Goal: Complete application form: Complete application form

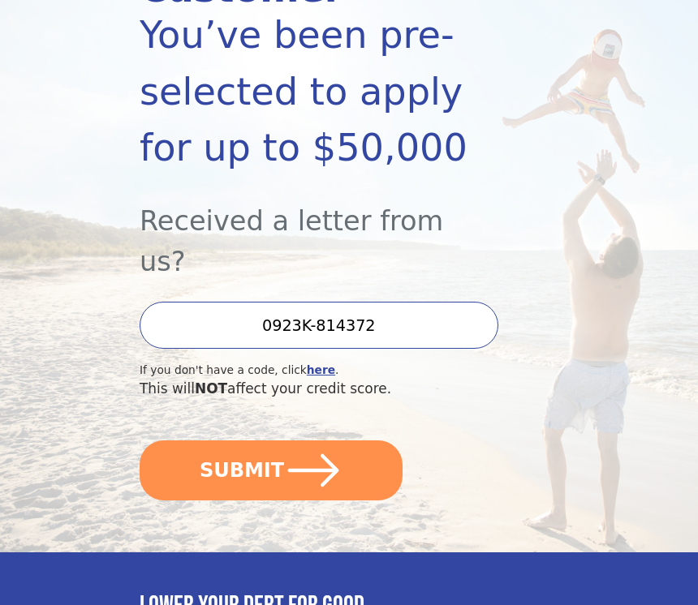
scroll to position [282, 0]
click at [344, 441] on button "SUBMIT" at bounding box center [271, 471] width 263 height 60
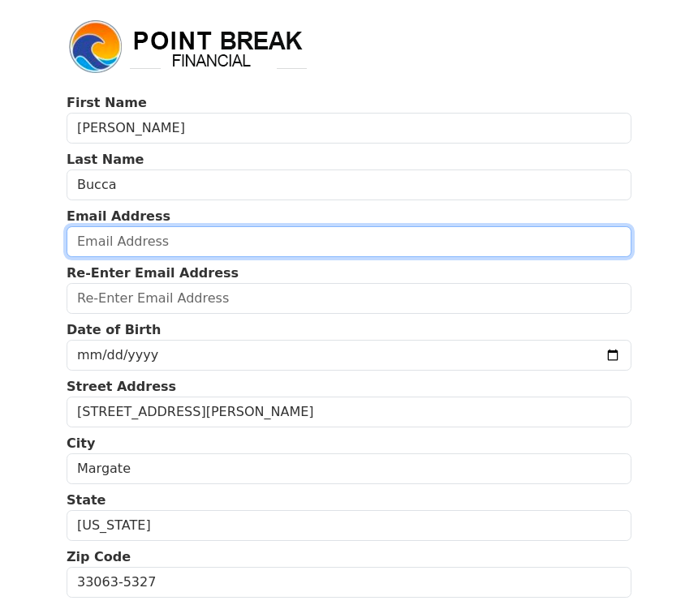
click at [179, 243] on input "email" at bounding box center [349, 241] width 565 height 31
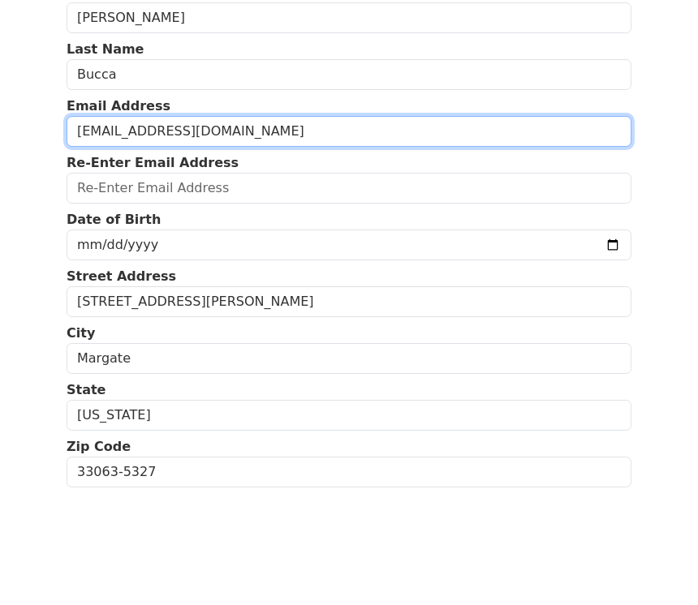
type input "[EMAIL_ADDRESS][DOMAIN_NAME]"
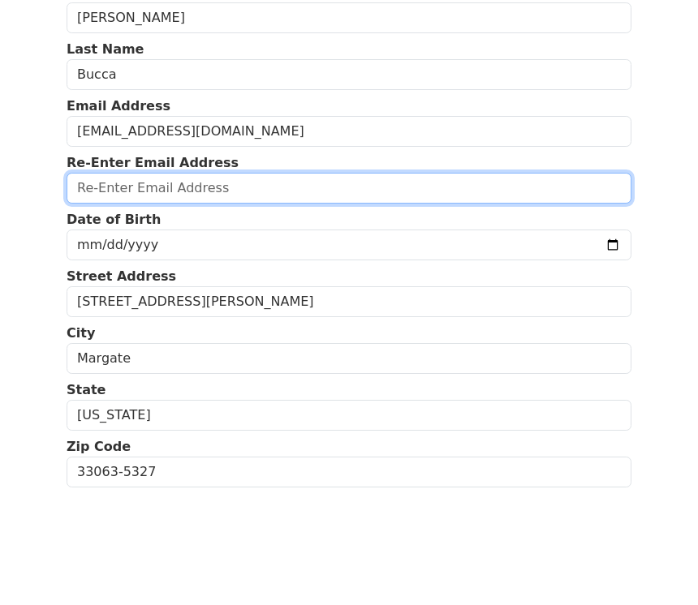
click at [211, 283] on input "email" at bounding box center [349, 298] width 565 height 31
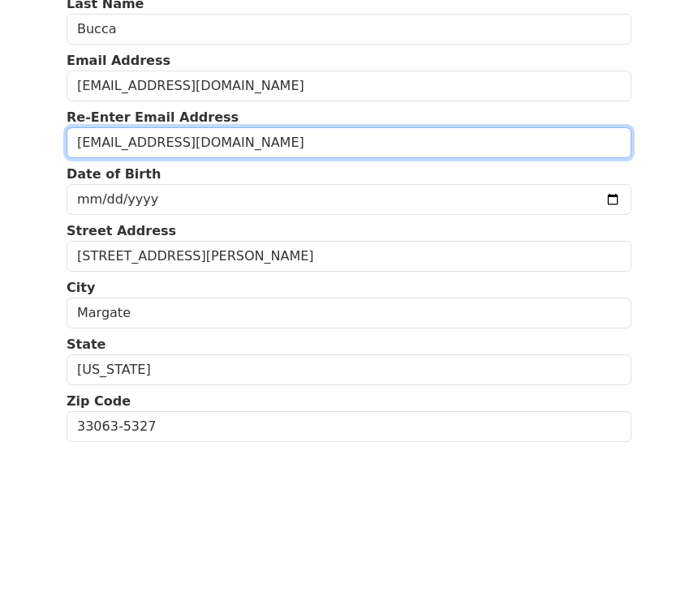
type input "[EMAIL_ADDRESS][DOMAIN_NAME]"
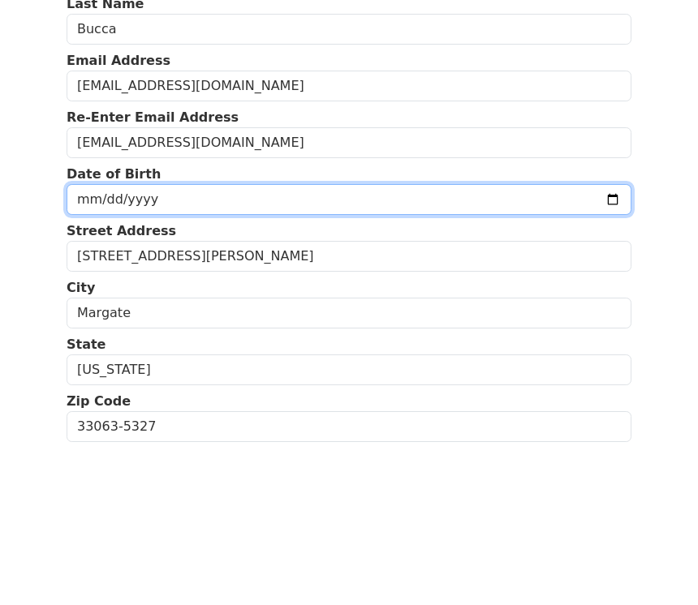
click at [209, 340] on input "date" at bounding box center [349, 355] width 565 height 31
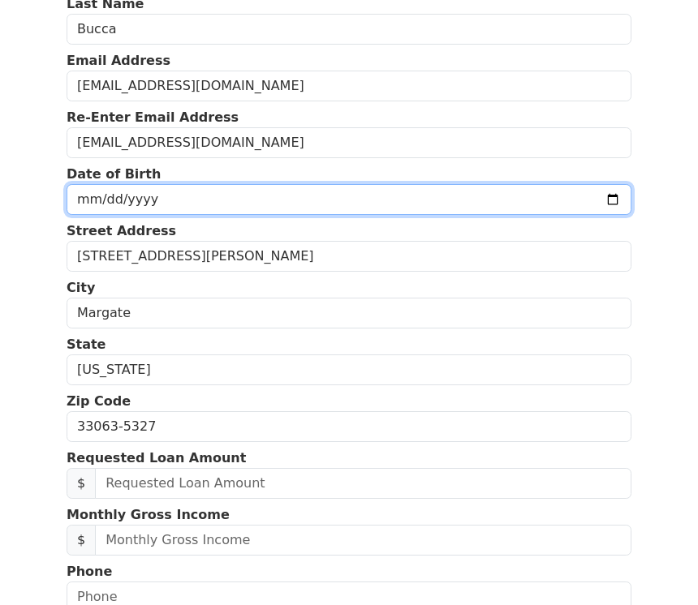
type input "[DATE]"
click at [288, 205] on input "[DATE]" at bounding box center [349, 199] width 565 height 31
click at [314, 203] on input "[DATE]" at bounding box center [349, 199] width 565 height 31
click at [319, 196] on input "[DATE]" at bounding box center [349, 199] width 565 height 31
click at [320, 203] on input "[DATE]" at bounding box center [349, 199] width 565 height 31
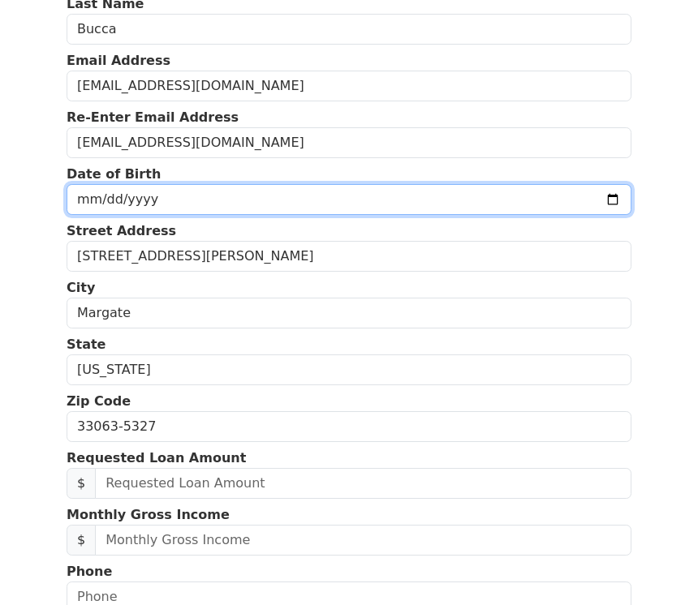
click at [414, 196] on input "[DATE]" at bounding box center [349, 199] width 565 height 31
click at [153, 196] on input "date" at bounding box center [349, 199] width 565 height 31
type input "[DATE]"
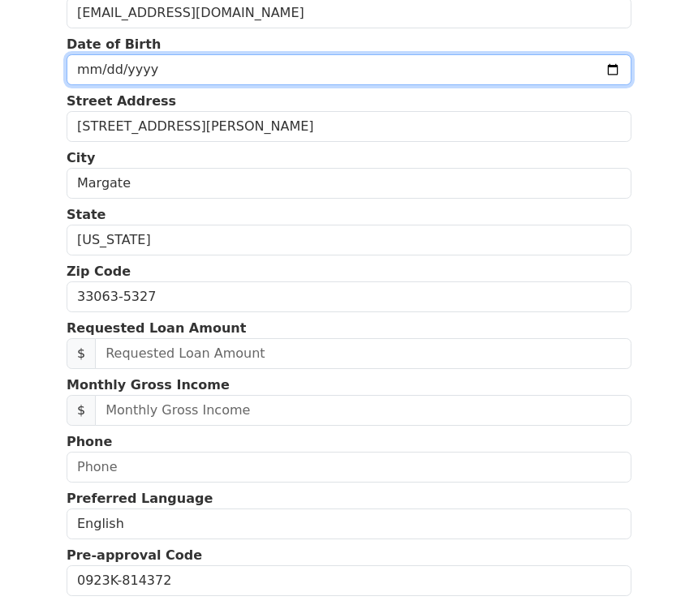
scroll to position [286, 0]
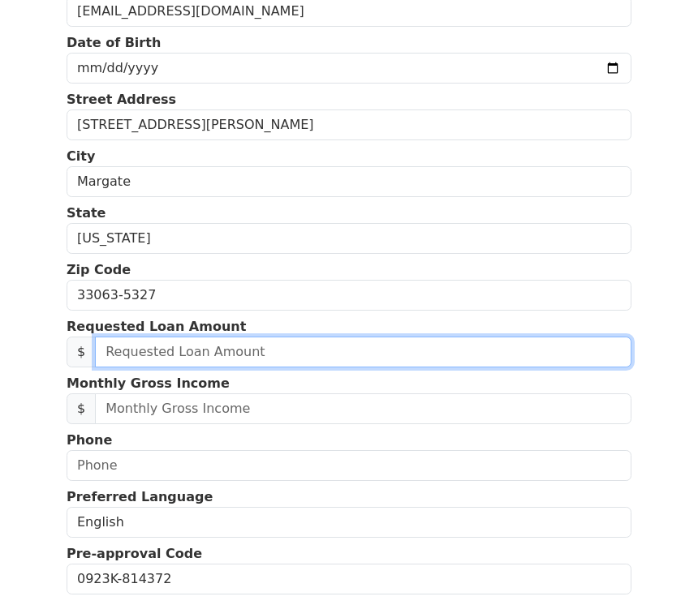
click at [183, 359] on input "text" at bounding box center [363, 352] width 536 height 31
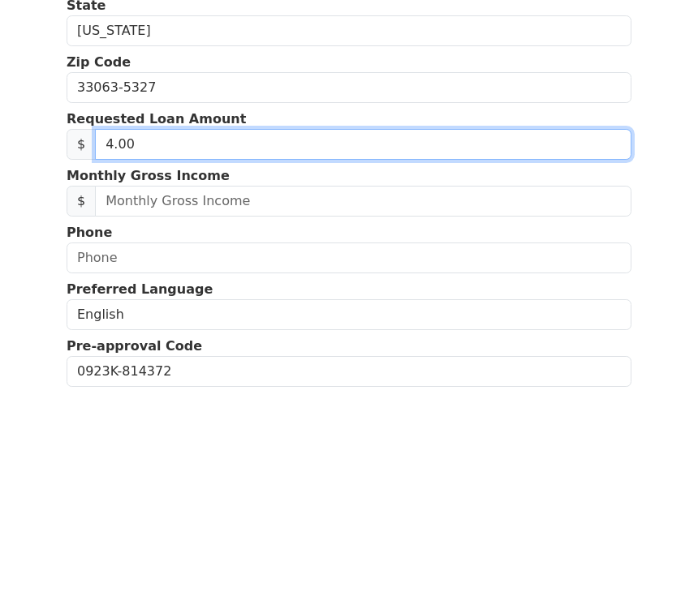
click at [211, 338] on input "4.00" at bounding box center [363, 353] width 536 height 31
type input "40,000.00"
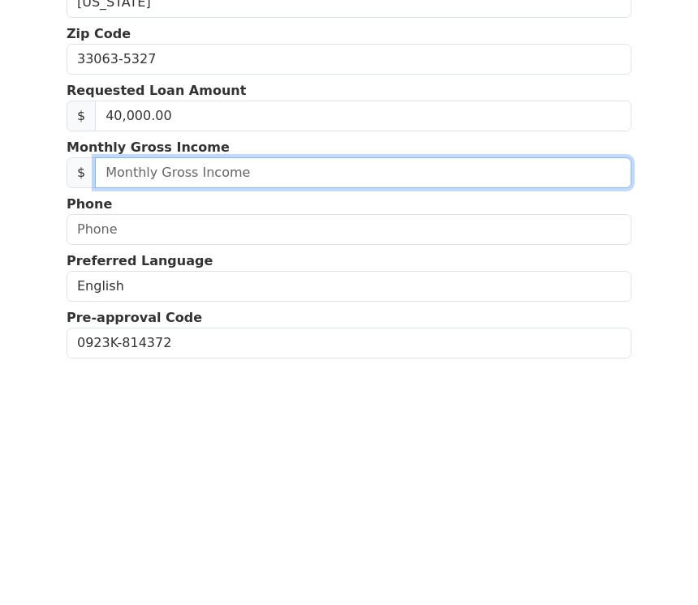
click at [265, 394] on input "text" at bounding box center [363, 409] width 536 height 31
type input "10,000.00"
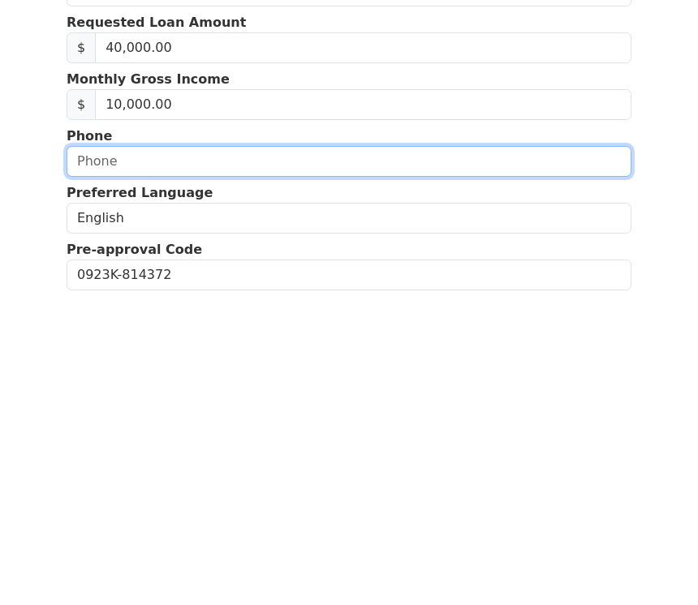
click at [257, 451] on input "text" at bounding box center [349, 466] width 565 height 31
type input "[PHONE_NUMBER]"
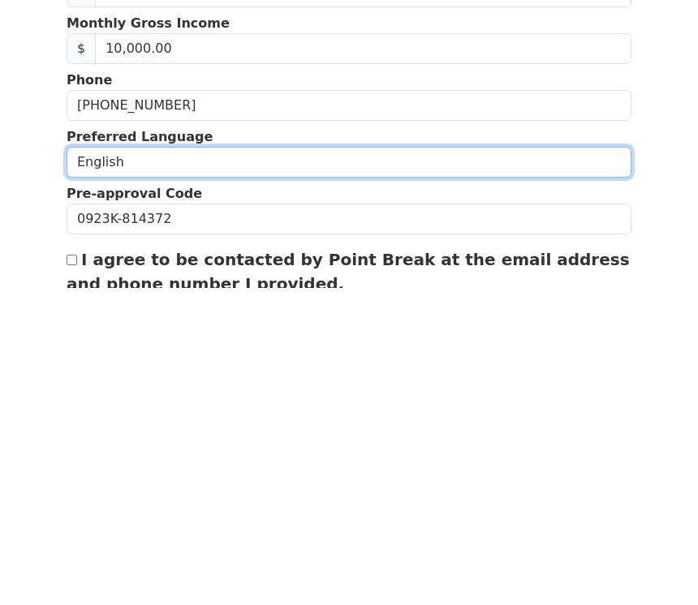
click at [225, 464] on select "English Spanish" at bounding box center [349, 479] width 565 height 31
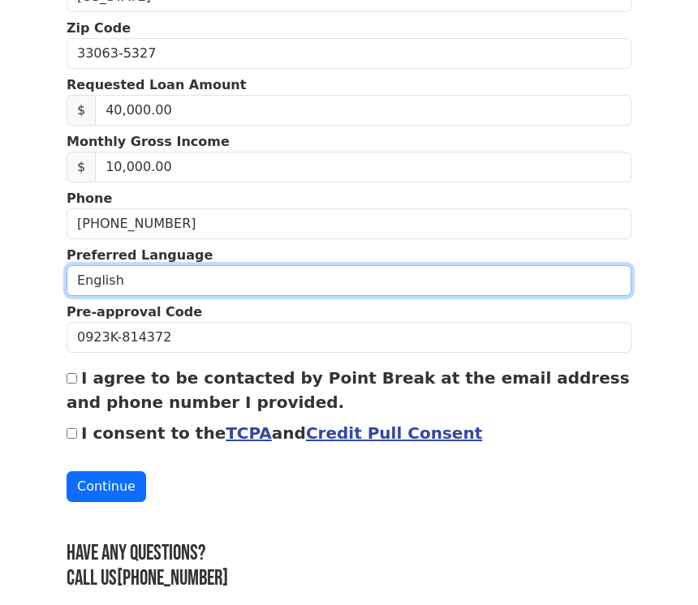
select select "Spanish"
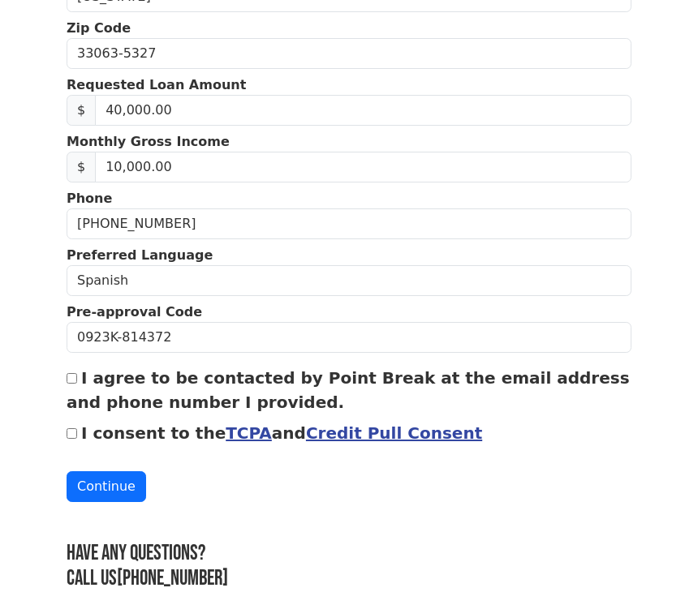
click at [74, 368] on div "I agree to be contacted by Point Break at the email address and phone number I …" at bounding box center [349, 390] width 565 height 49
click at [71, 379] on input "I agree to be contacted by Point Break at the email address and phone number I …" at bounding box center [72, 378] width 11 height 11
checkbox input "true"
click at [75, 439] on input "I consent to the TCPA and Credit Pull Consent" at bounding box center [72, 433] width 11 height 11
checkbox input "true"
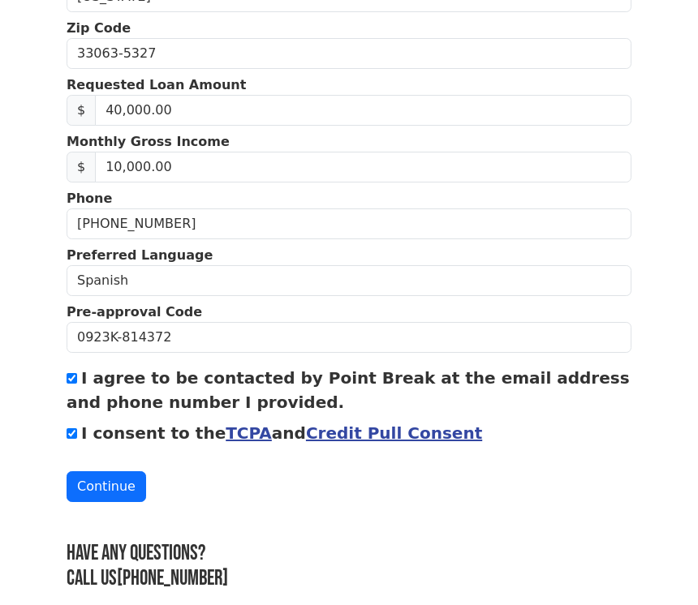
click at [123, 488] on button "Continue" at bounding box center [107, 486] width 80 height 31
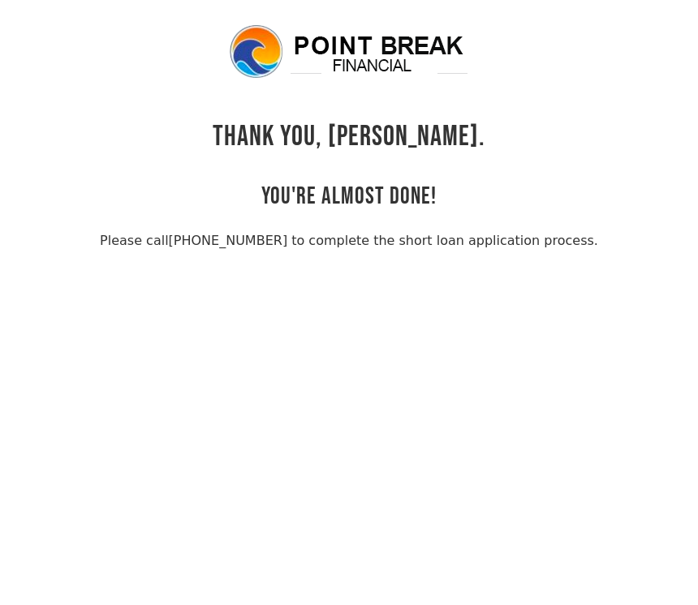
scroll to position [14, 0]
